Goal: Task Accomplishment & Management: Manage account settings

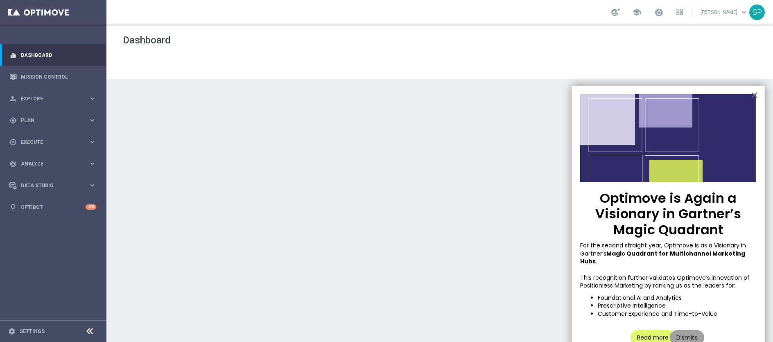
click at [687, 332] on button "Dismiss" at bounding box center [687, 337] width 34 height 15
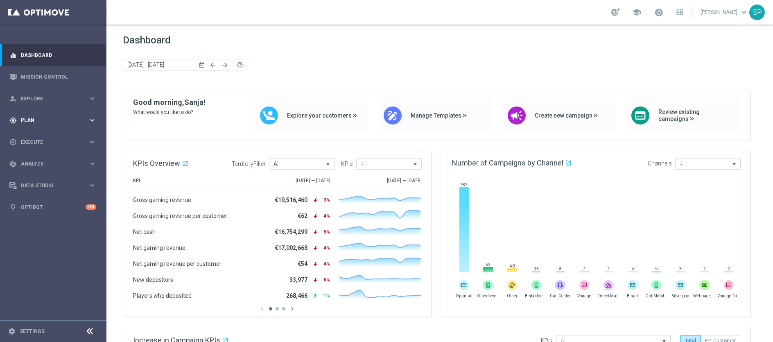
click at [75, 122] on span "Plan" at bounding box center [55, 120] width 68 height 5
click at [70, 138] on link "Target Groups" at bounding box center [53, 137] width 64 height 7
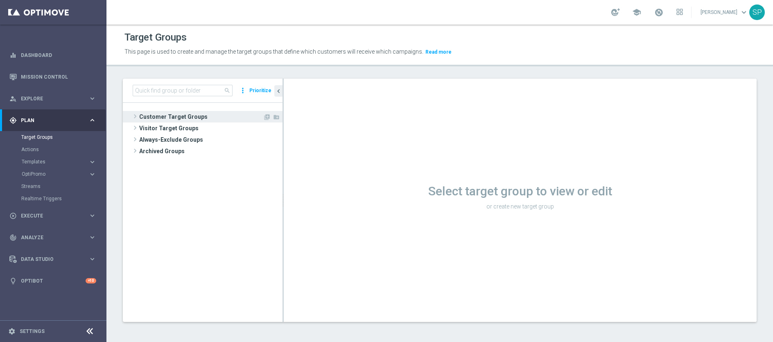
click at [202, 113] on span "Customer Target Groups" at bounding box center [201, 116] width 124 height 11
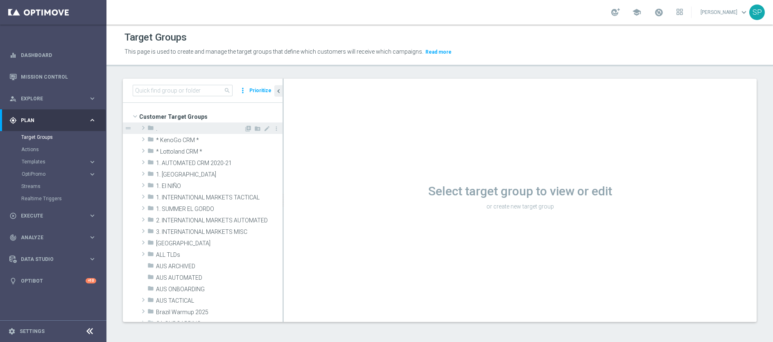
click at [195, 129] on span "." at bounding box center [200, 128] width 88 height 7
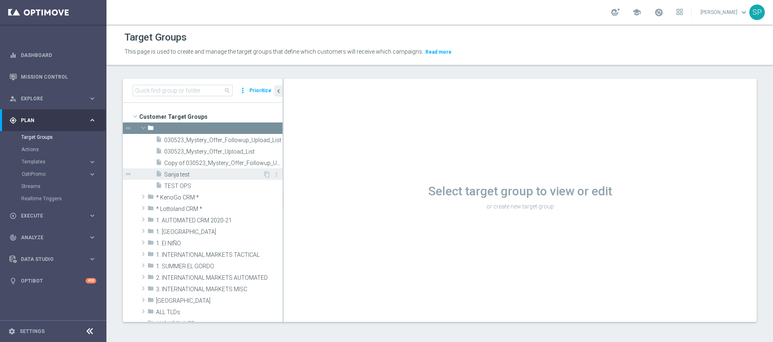
click at [185, 172] on span "Sanja test" at bounding box center [213, 174] width 99 height 7
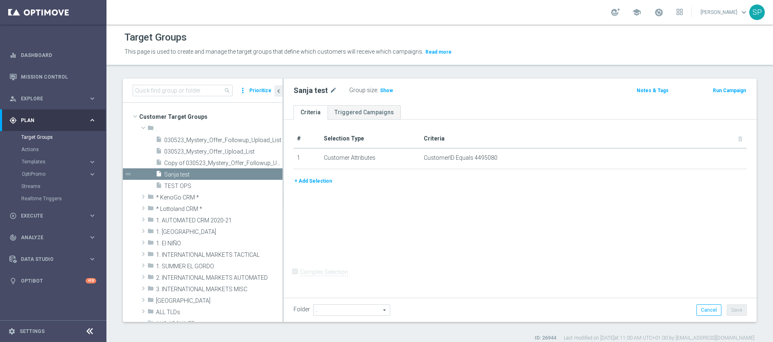
click at [320, 180] on button "+ Add Selection" at bounding box center [313, 181] width 39 height 9
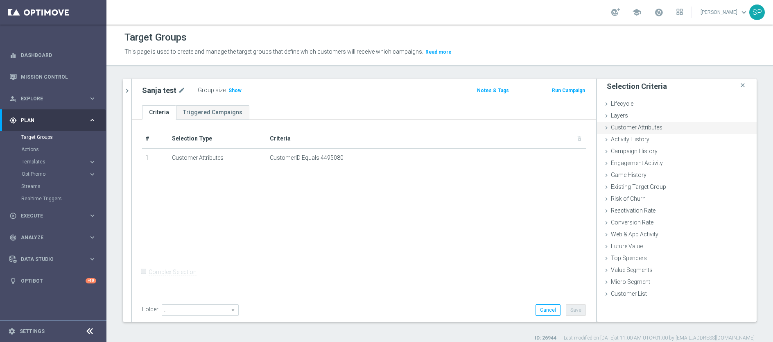
click at [644, 130] on span "Customer Attributes" at bounding box center [637, 127] width 52 height 7
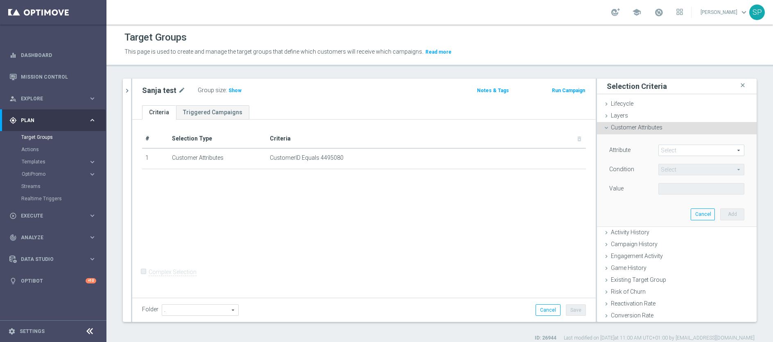
click at [659, 148] on span at bounding box center [701, 150] width 85 height 11
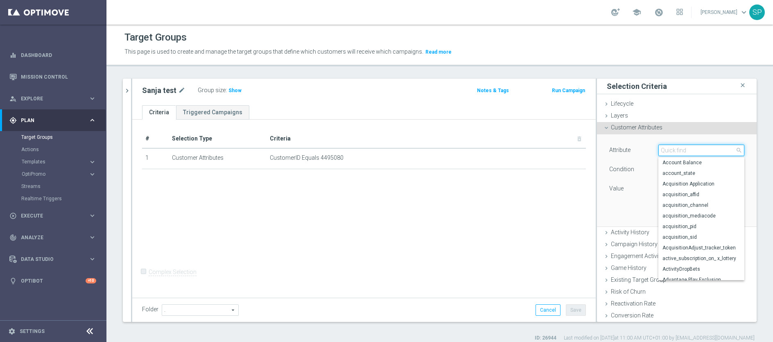
click at [685, 152] on input "search" at bounding box center [702, 150] width 86 height 11
type input "sta"
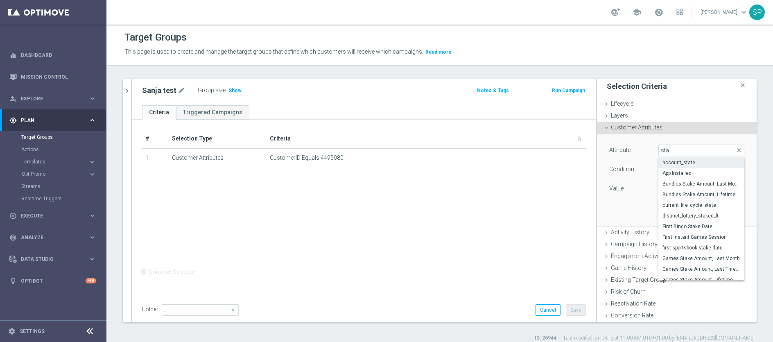
click at [724, 161] on label "account_state" at bounding box center [702, 162] width 86 height 11
type input "account_state"
type input "Equals"
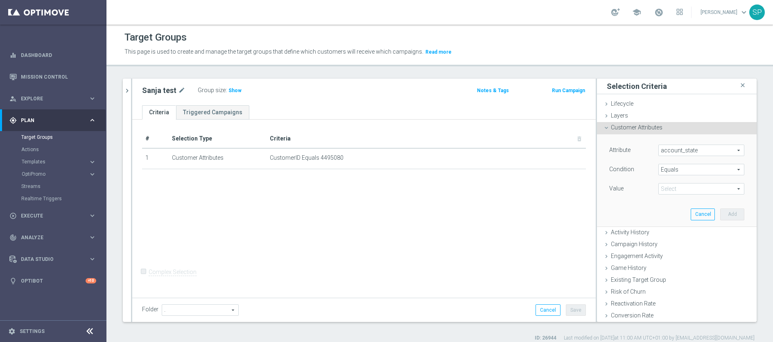
click at [702, 188] on span at bounding box center [701, 188] width 85 height 11
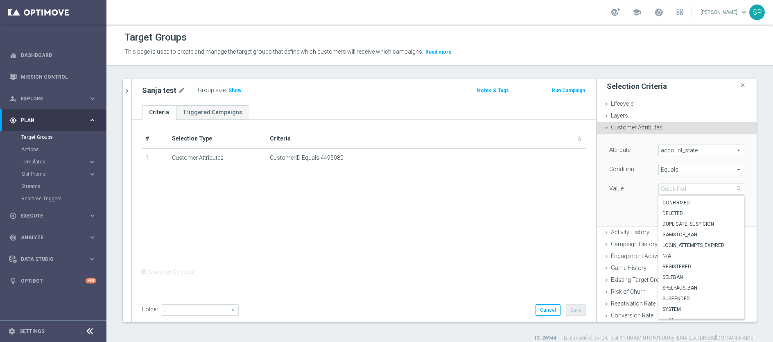
scroll to position [46, 0]
